Goal: Book appointment/travel/reservation

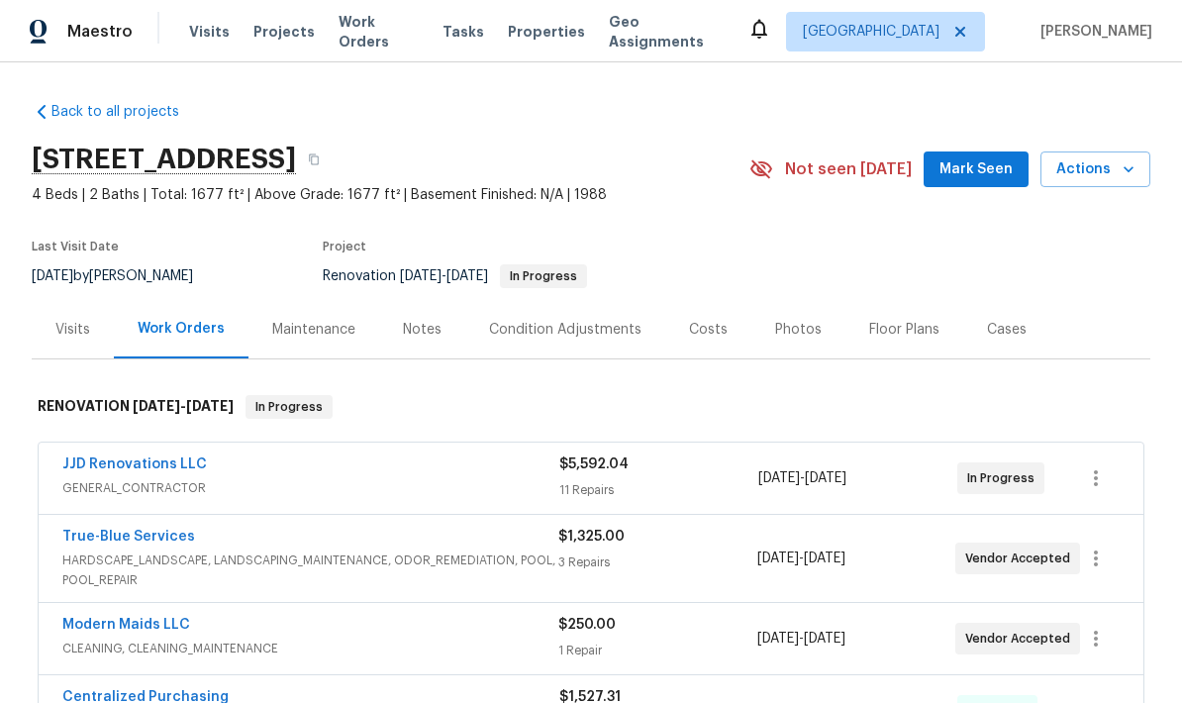
click at [1111, 183] on button "Actions" at bounding box center [1095, 169] width 110 height 37
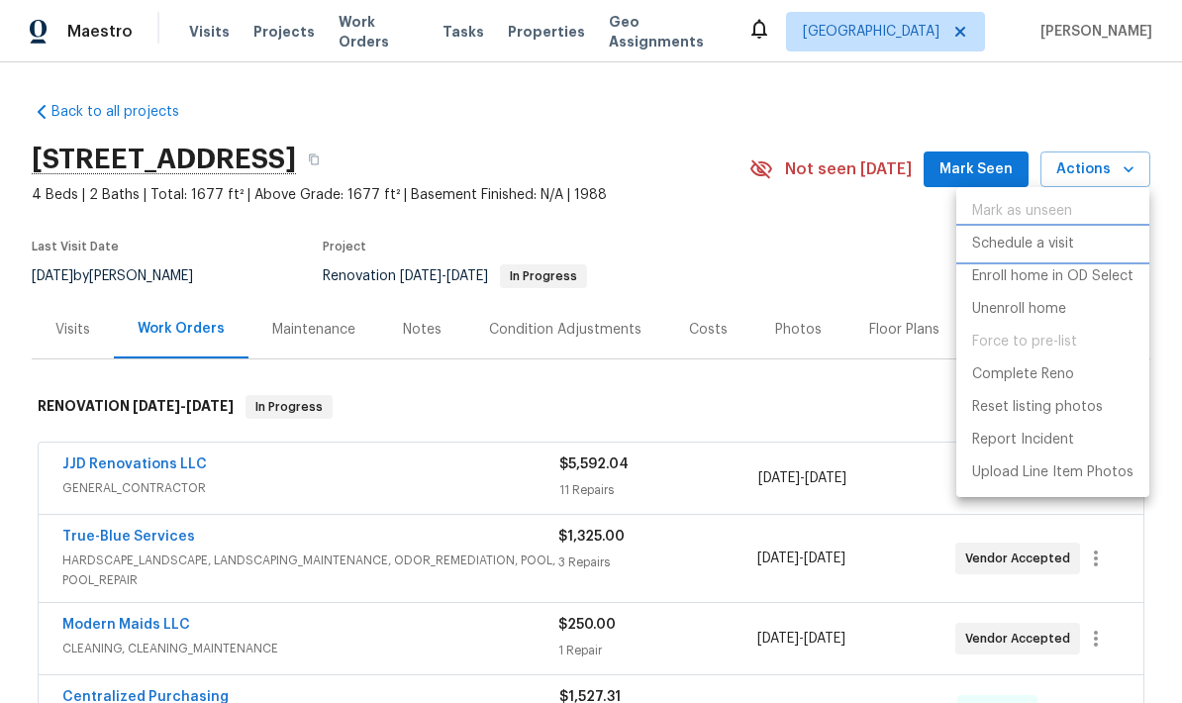
click at [1050, 251] on p "Schedule a visit" at bounding box center [1023, 244] width 102 height 21
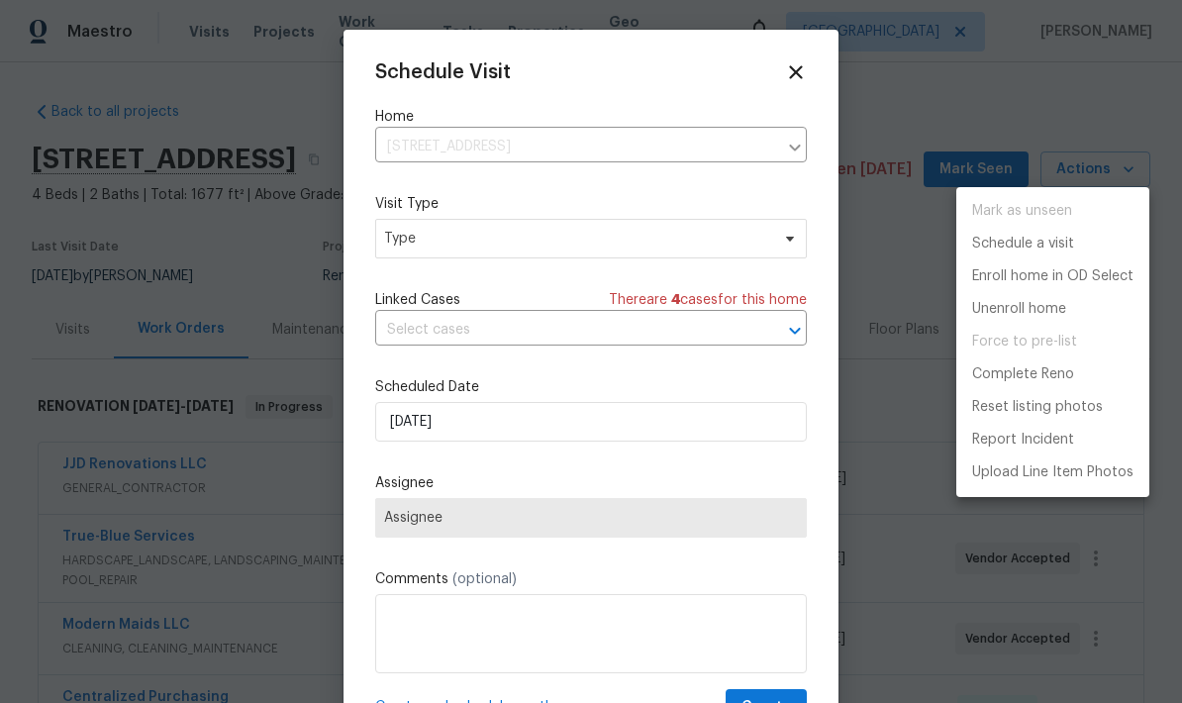
click at [637, 249] on div at bounding box center [591, 351] width 1182 height 703
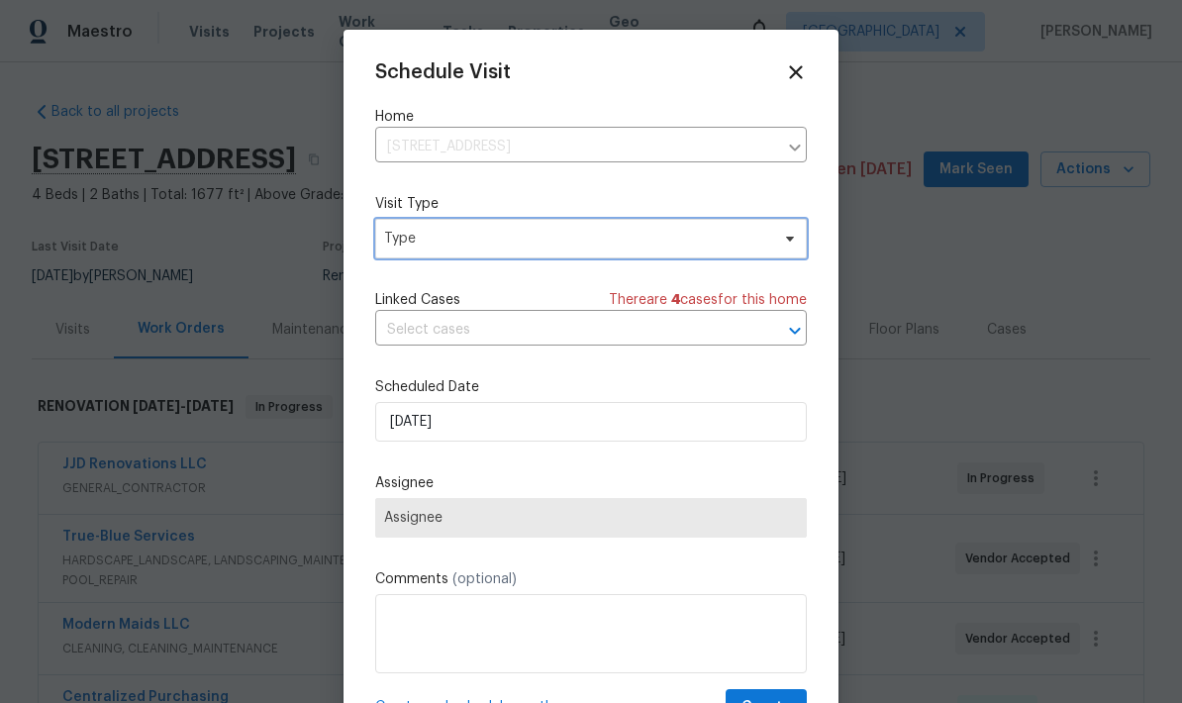
click at [784, 242] on icon at bounding box center [790, 239] width 16 height 16
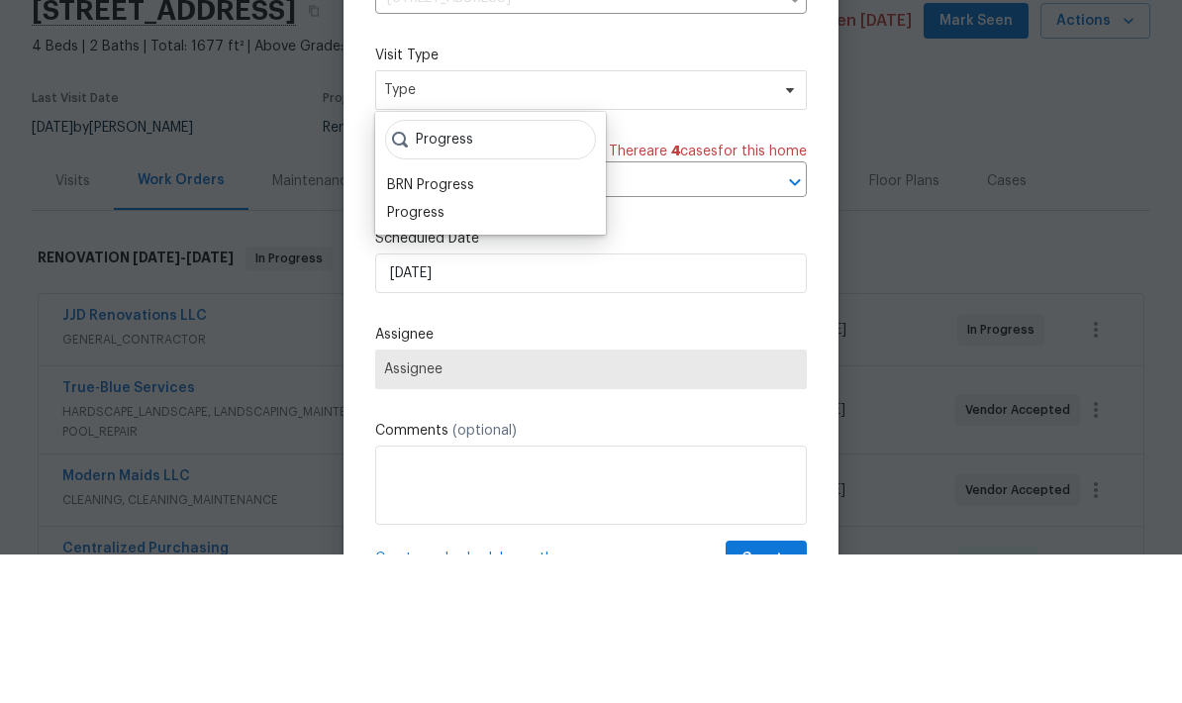
type input "Progress"
click at [431, 351] on div "Progress" at bounding box center [415, 361] width 57 height 20
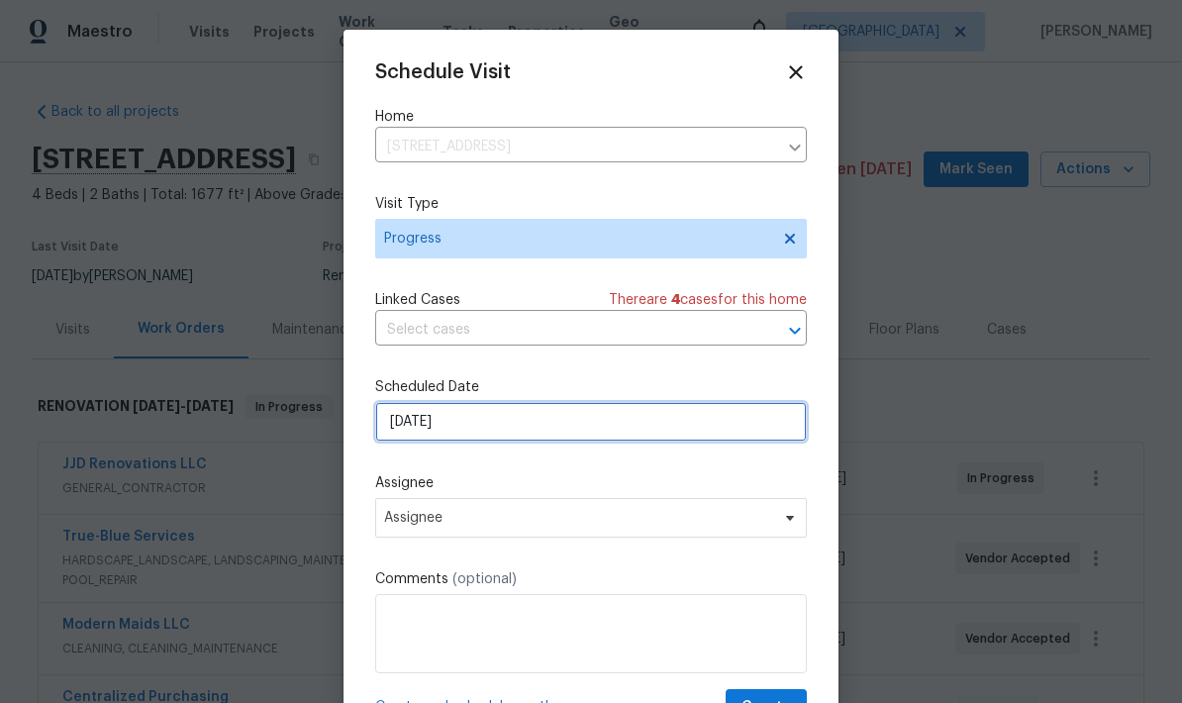
click at [557, 430] on input "8/13/2025" at bounding box center [591, 422] width 432 height 40
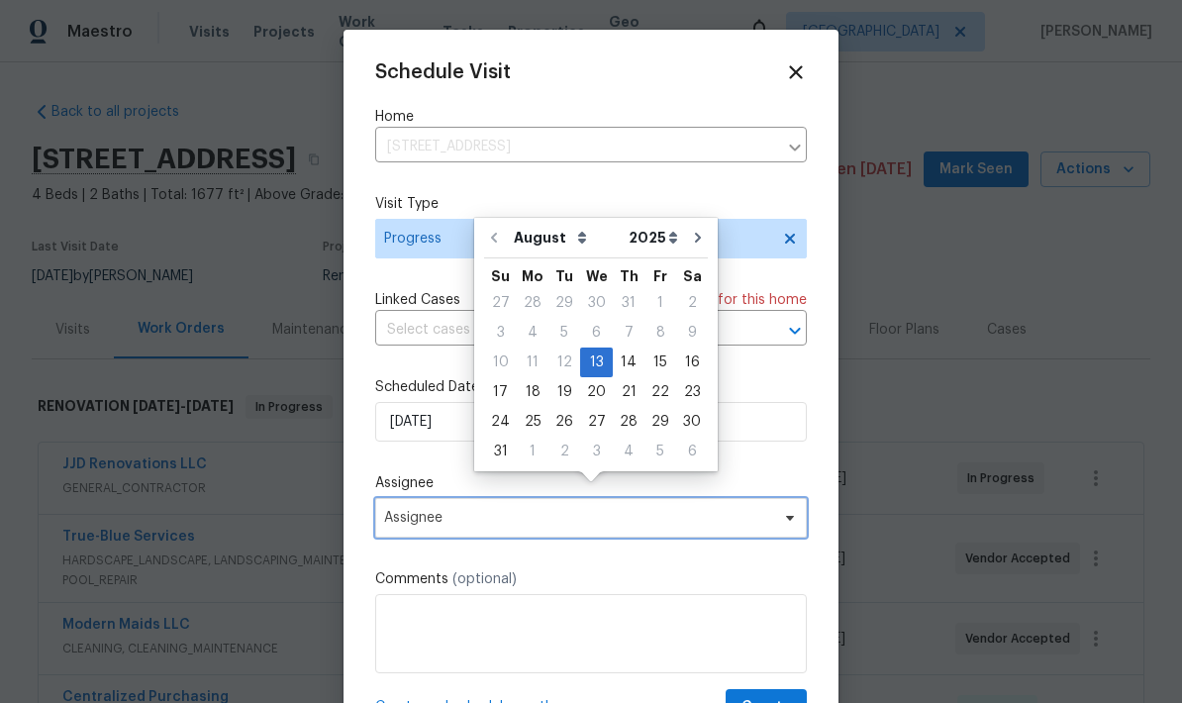
click at [665, 531] on span "Assignee" at bounding box center [591, 518] width 432 height 40
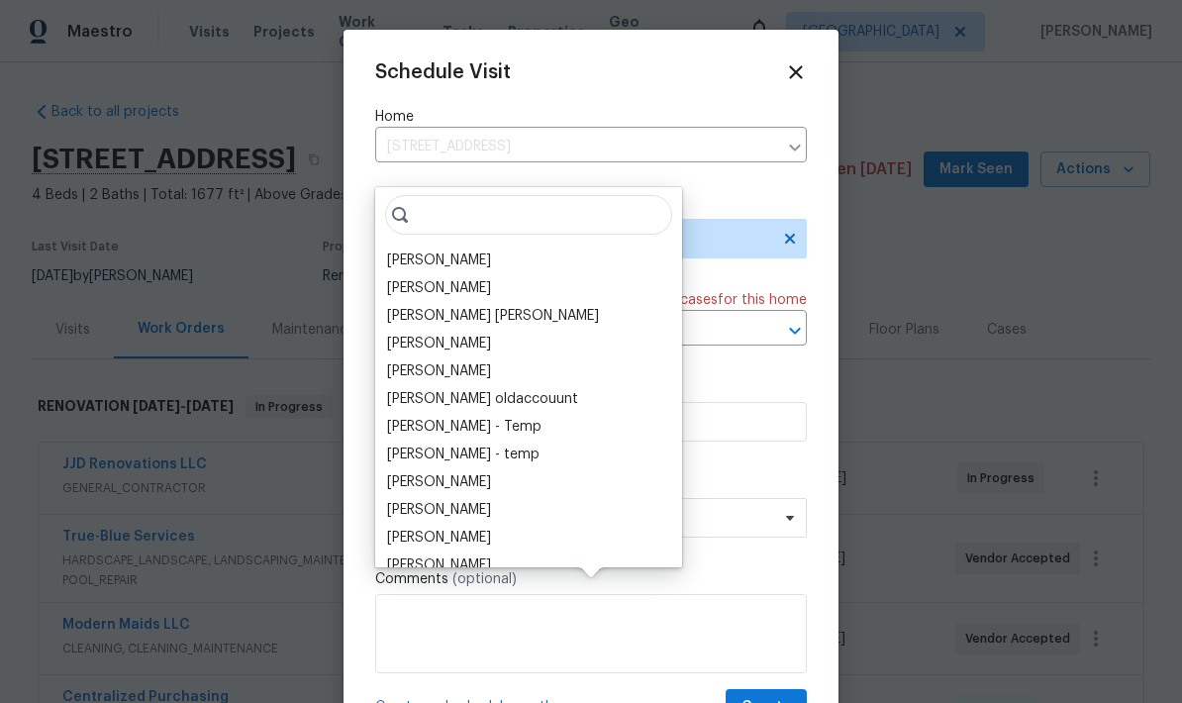
click at [413, 250] on div "[PERSON_NAME]" at bounding box center [439, 260] width 104 height 20
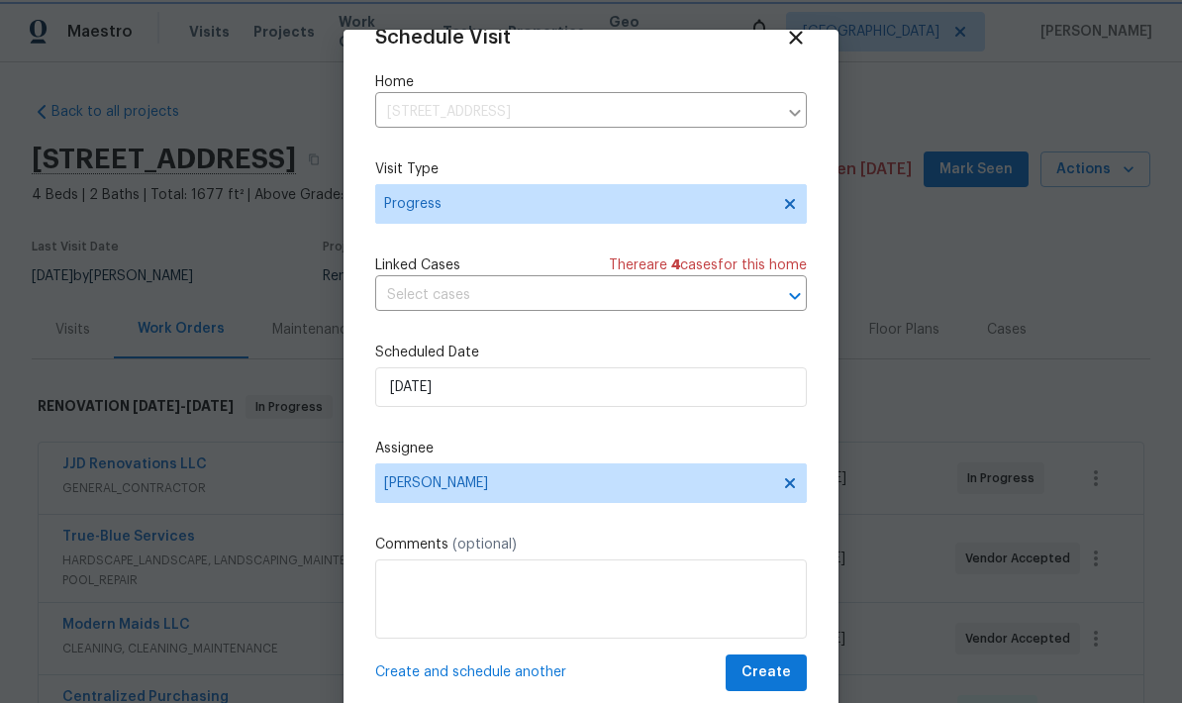
scroll to position [39, 0]
click at [774, 674] on span "Create" at bounding box center [765, 672] width 49 height 25
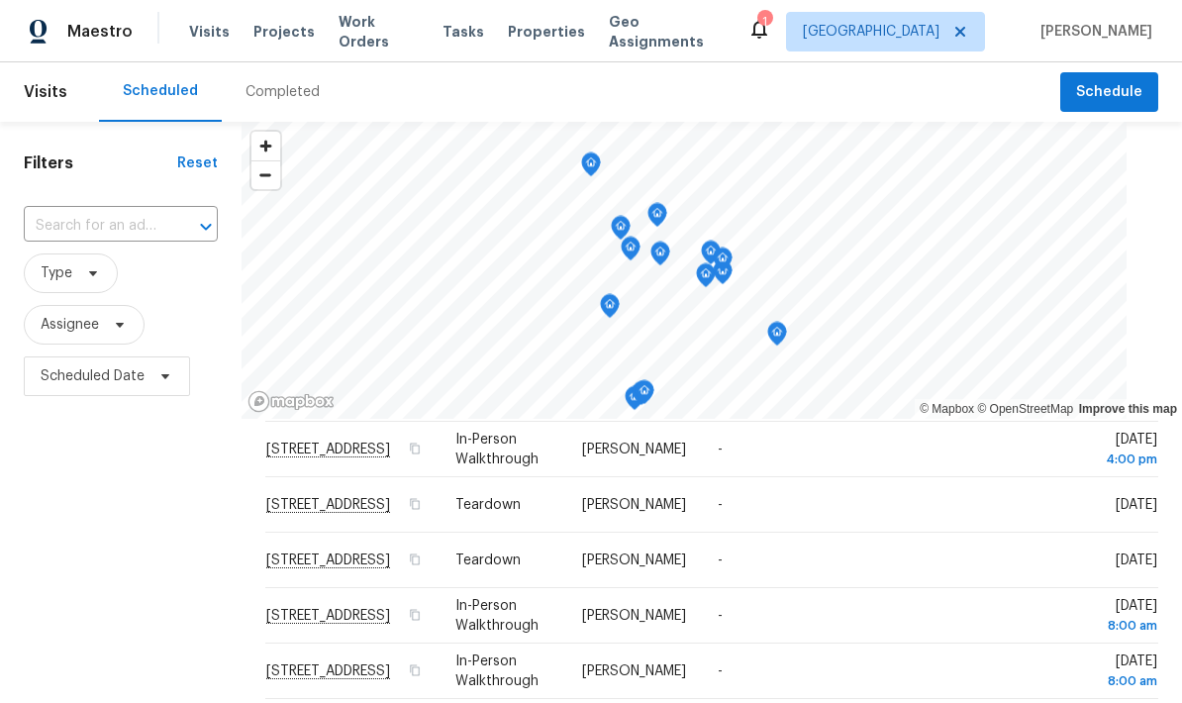
scroll to position [1889, 0]
